Goal: Transaction & Acquisition: Purchase product/service

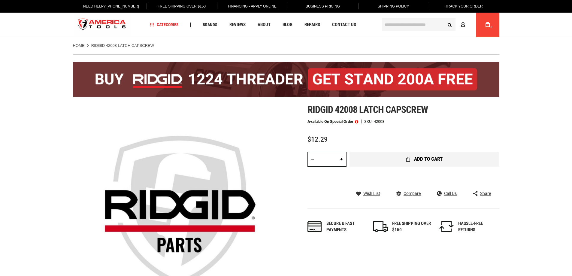
click at [432, 163] on button "Add to Cart" at bounding box center [425, 159] width 150 height 15
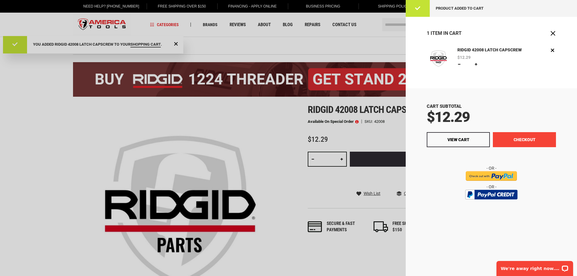
click at [508, 141] on button "Checkout" at bounding box center [524, 139] width 63 height 15
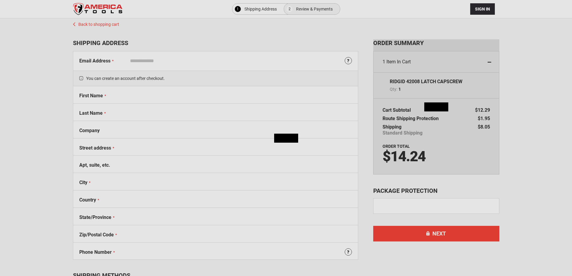
select select "**"
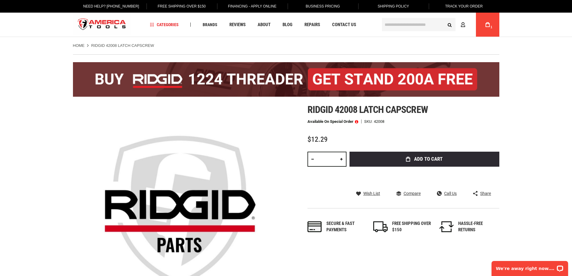
click at [486, 25] on icon at bounding box center [488, 24] width 4 height 5
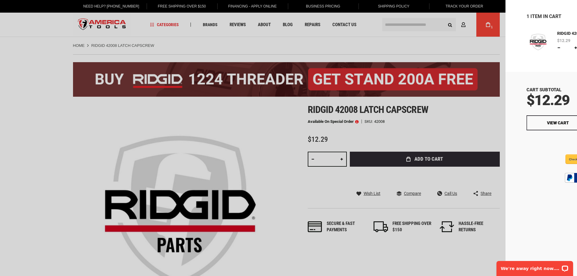
click at [552, 35] on link "Remove" at bounding box center [552, 33] width 7 height 7
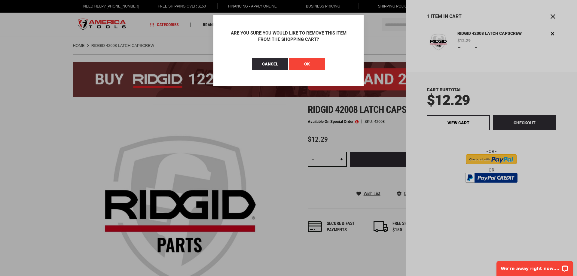
click at [320, 65] on button "OK" at bounding box center [307, 64] width 36 height 12
